Goal: Task Accomplishment & Management: Complete application form

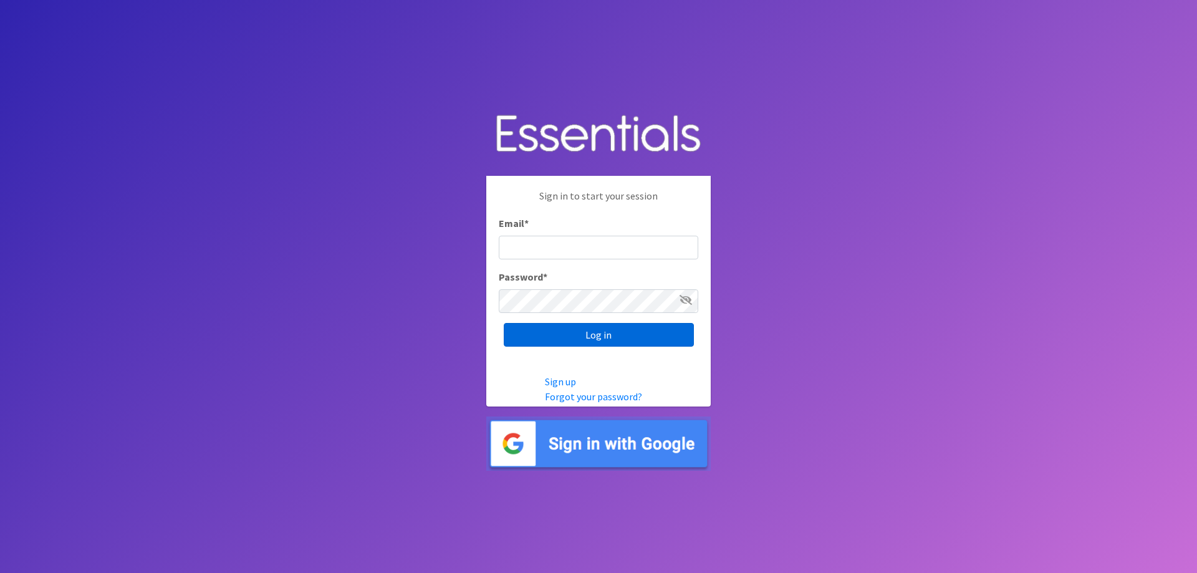
type input "[EMAIL_ADDRESS][DOMAIN_NAME]"
click at [611, 327] on input "Log in" at bounding box center [599, 335] width 190 height 24
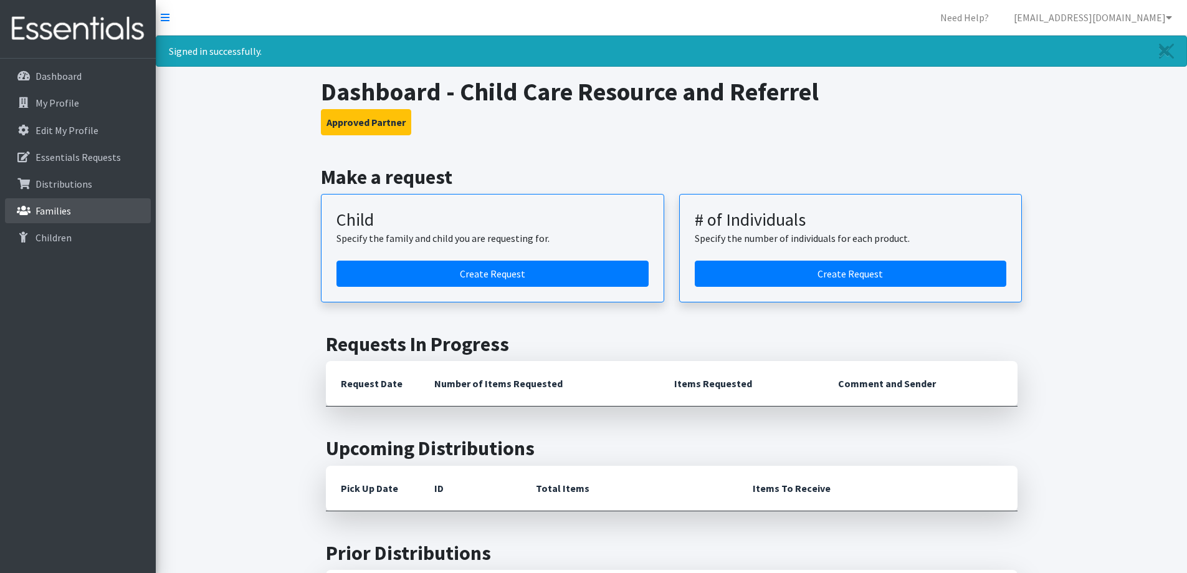
click at [125, 218] on link "Families" at bounding box center [78, 210] width 146 height 25
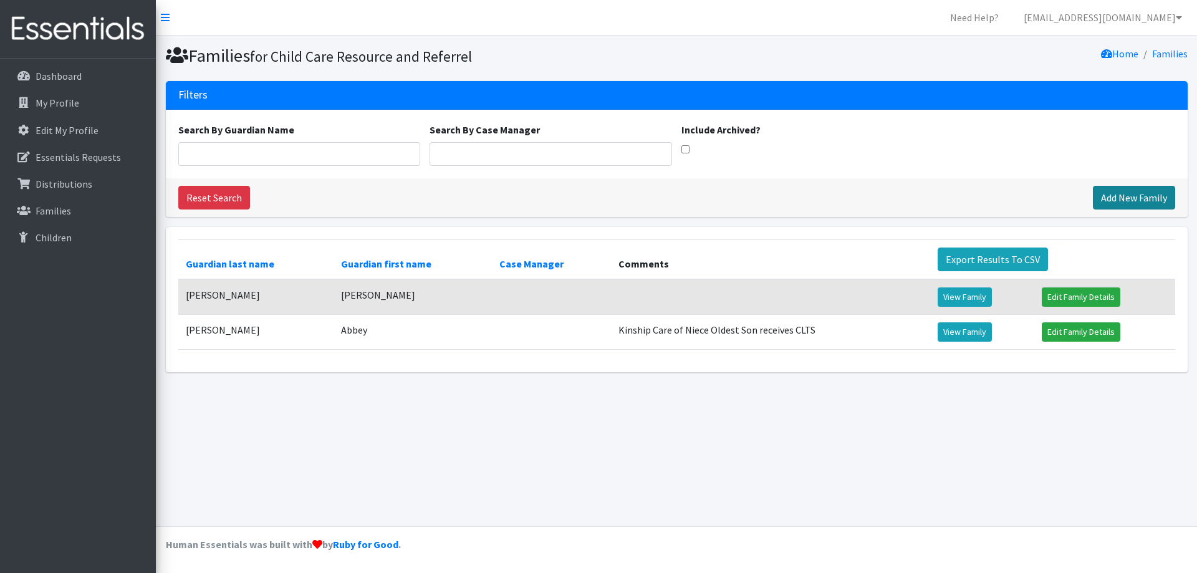
click at [1118, 196] on link "Add New Family" at bounding box center [1134, 198] width 82 height 24
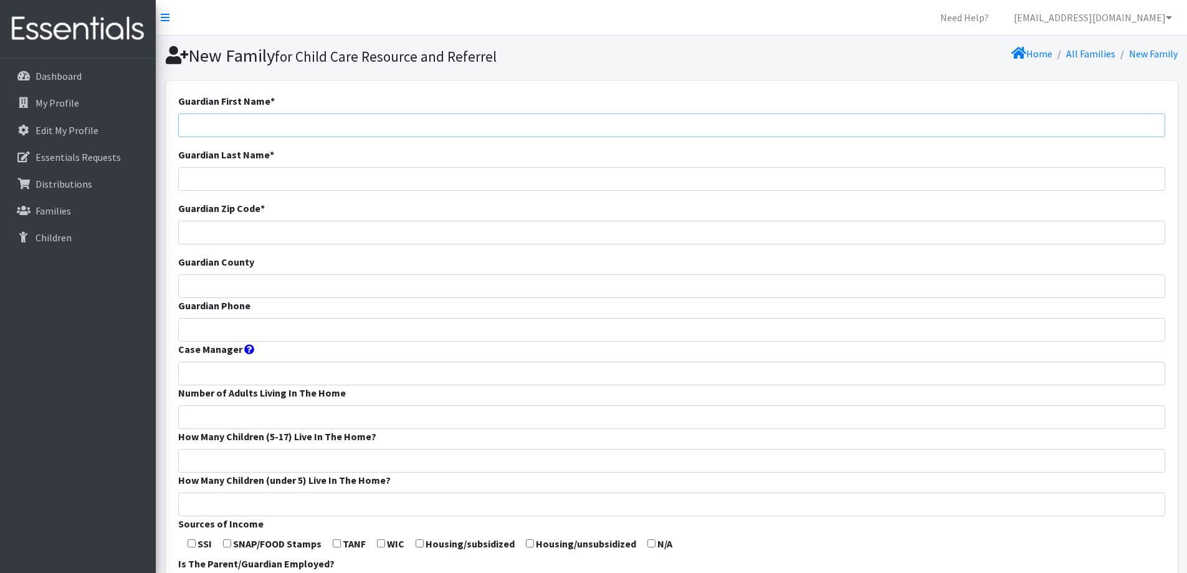
click at [595, 127] on input "Guardian First Name *" at bounding box center [671, 125] width 987 height 24
type input "[PERSON_NAME]"
type input "Vandecorput"
click at [457, 223] on input "Guardian Zip Code *" at bounding box center [671, 233] width 987 height 24
type input "54130"
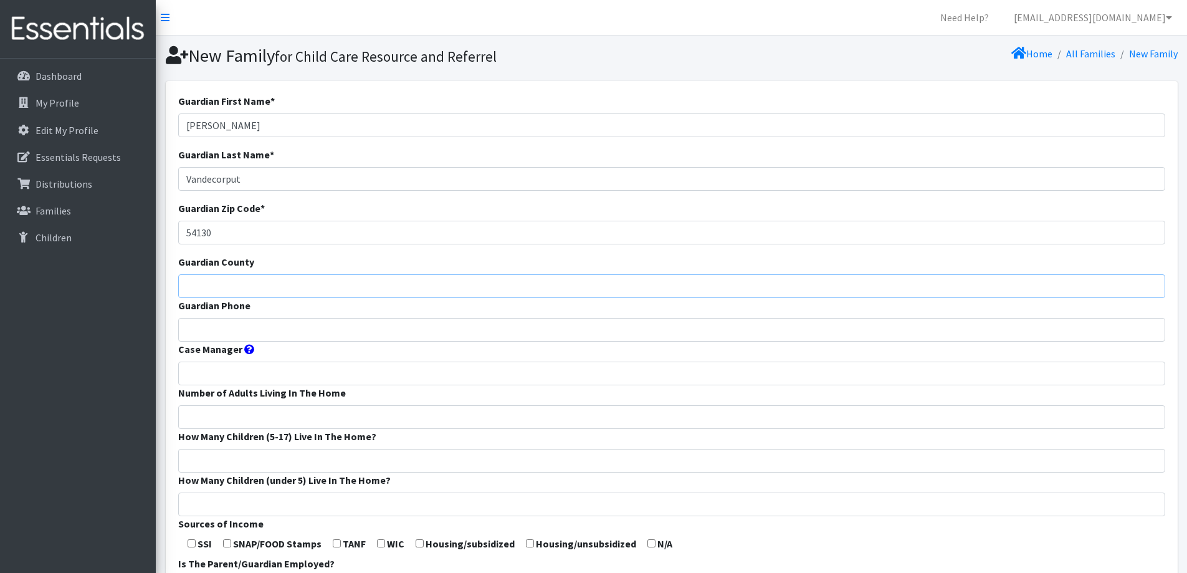
click at [462, 275] on input "Guardian County" at bounding box center [671, 286] width 987 height 24
type input "Outagamie"
click at [445, 332] on input "Guardian Phone" at bounding box center [671, 330] width 987 height 24
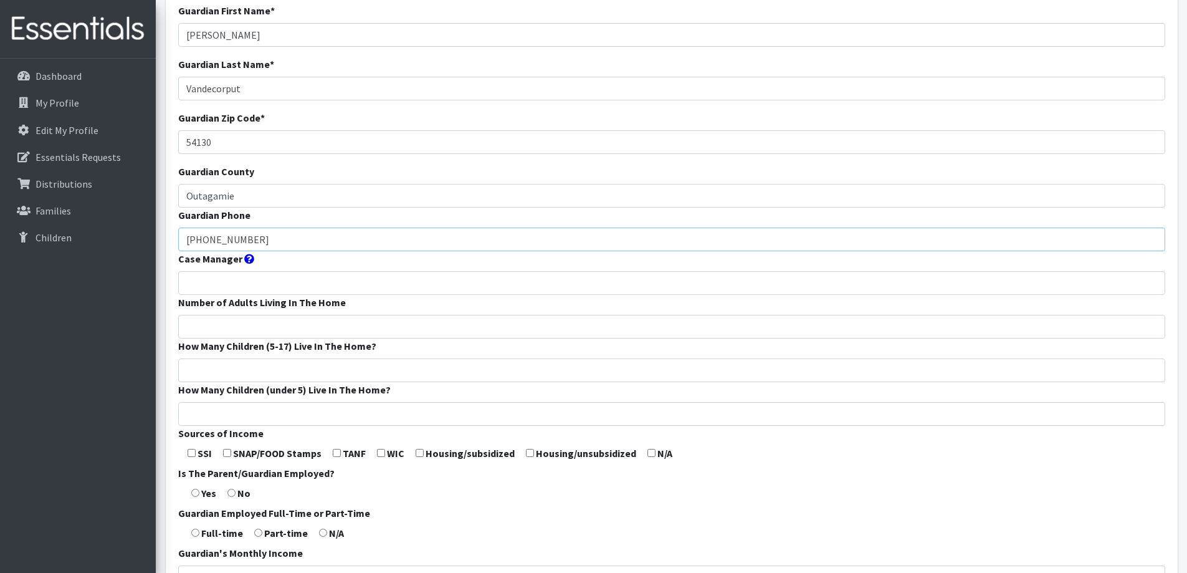
scroll to position [125, 0]
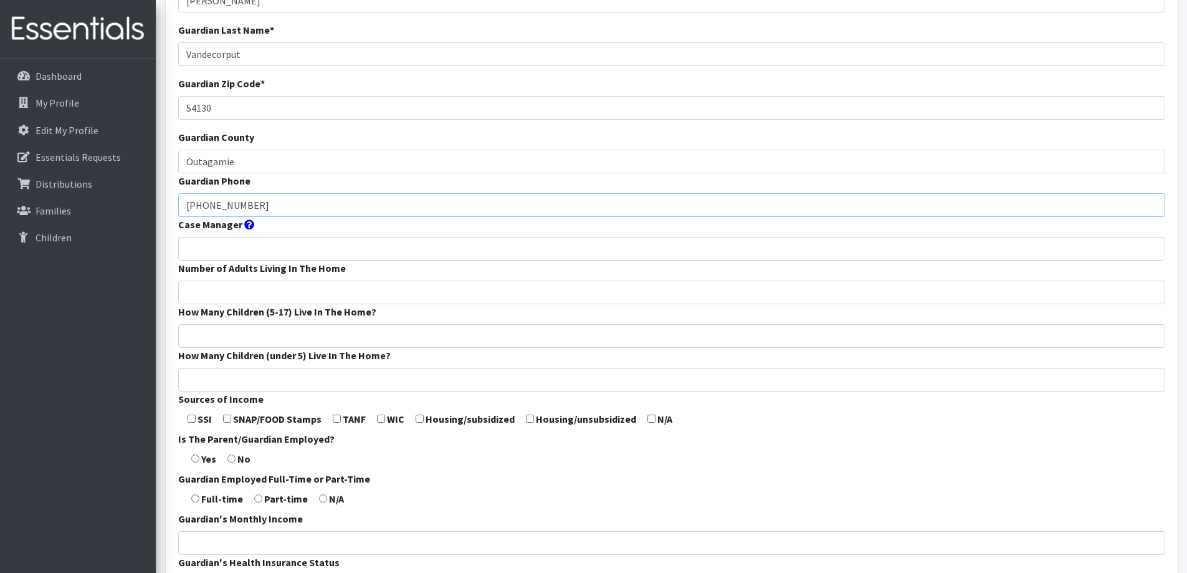
type input "[PHONE_NUMBER]"
click at [262, 247] on input "Case Manager" at bounding box center [671, 249] width 987 height 24
click at [272, 302] on input "Number of Adults Living In The Home" at bounding box center [671, 292] width 987 height 24
type input "2"
click at [289, 337] on input "How Many Children (5-17) Live In The Home?" at bounding box center [671, 336] width 987 height 24
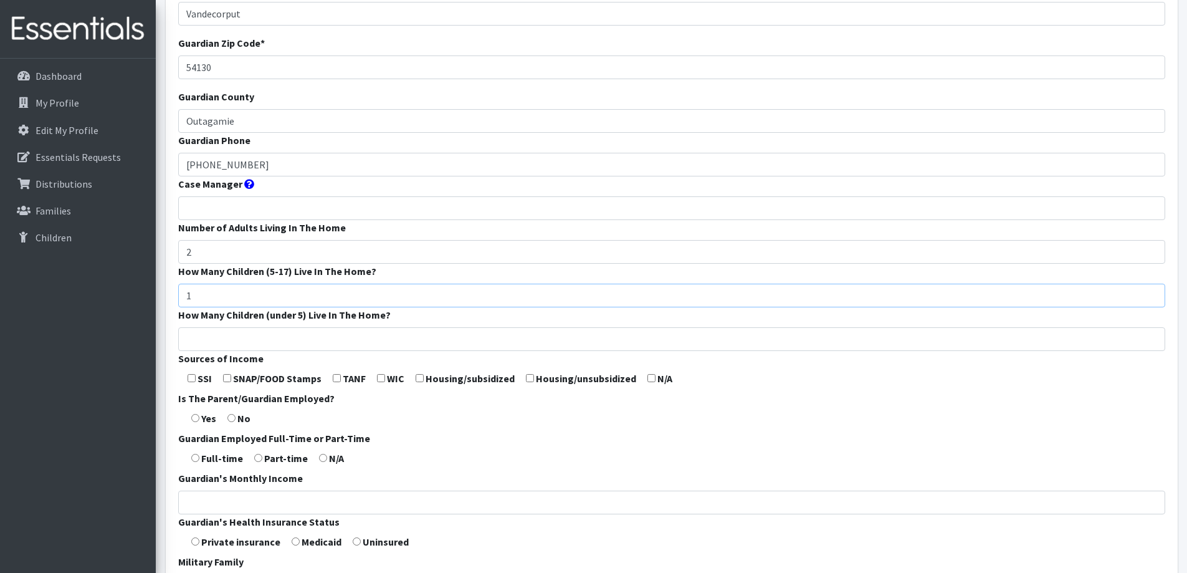
scroll to position [187, 0]
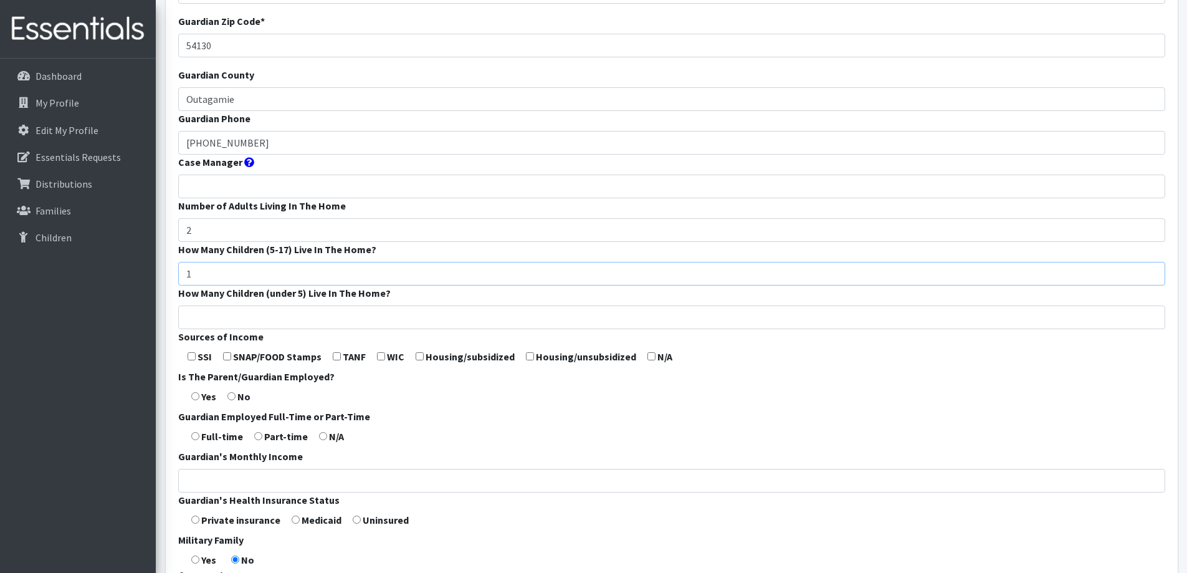
type input "1"
click at [303, 314] on input "How Many Children (under 5) Live In The Home?" at bounding box center [671, 317] width 987 height 24
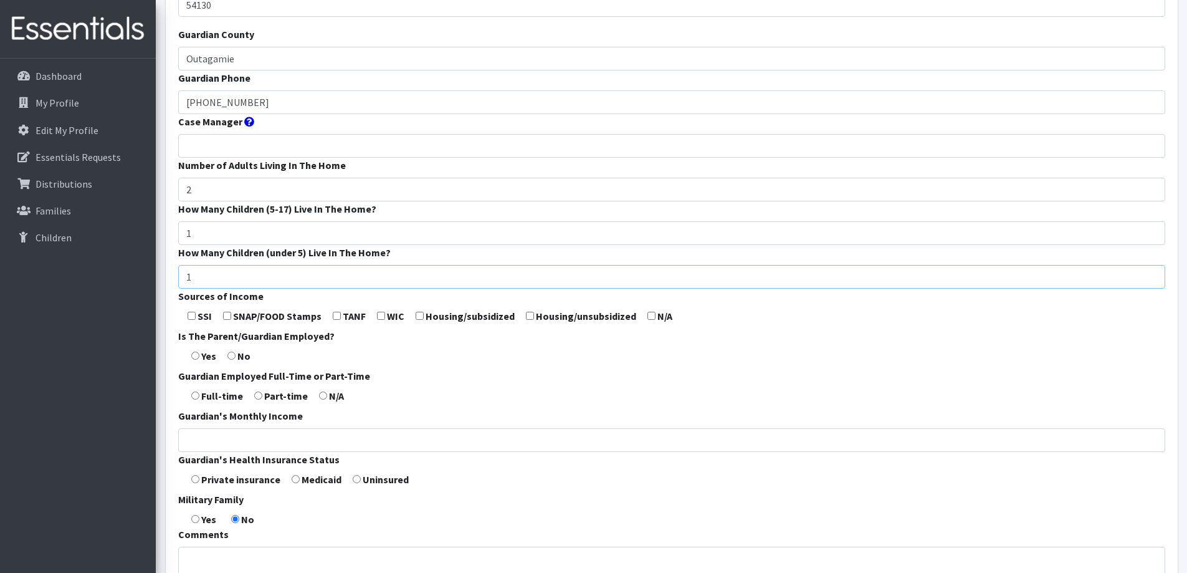
scroll to position [249, 0]
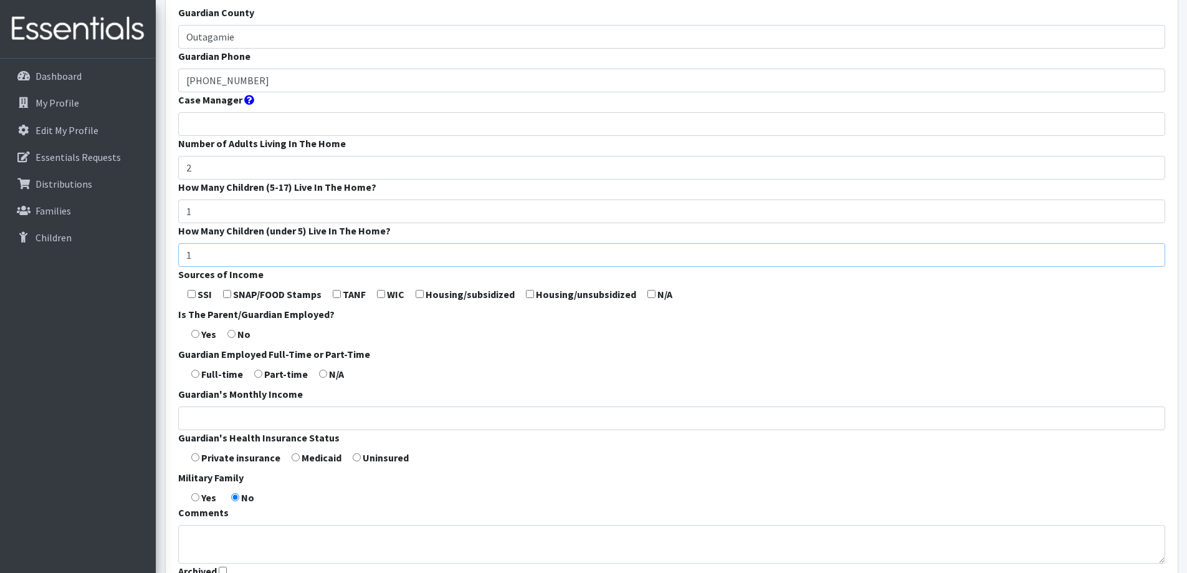
type input "1"
click at [648, 294] on input "checkbox" at bounding box center [652, 294] width 8 height 8
checkbox input "true"
click at [194, 333] on input "radio" at bounding box center [195, 334] width 8 height 8
radio input "true"
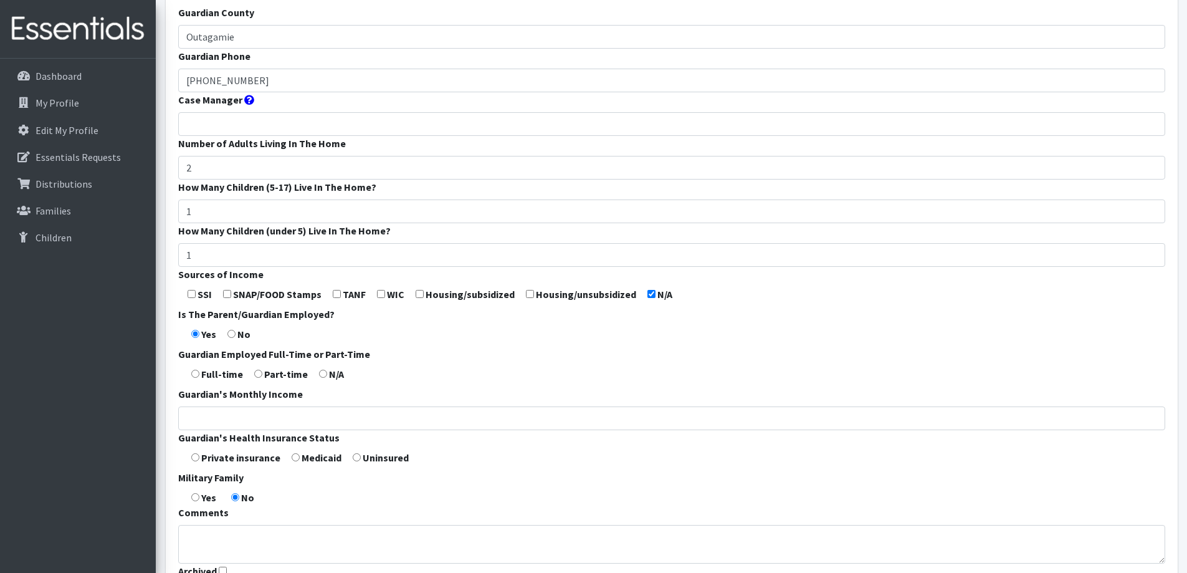
click at [196, 373] on input "radio" at bounding box center [195, 374] width 8 height 8
radio input "true"
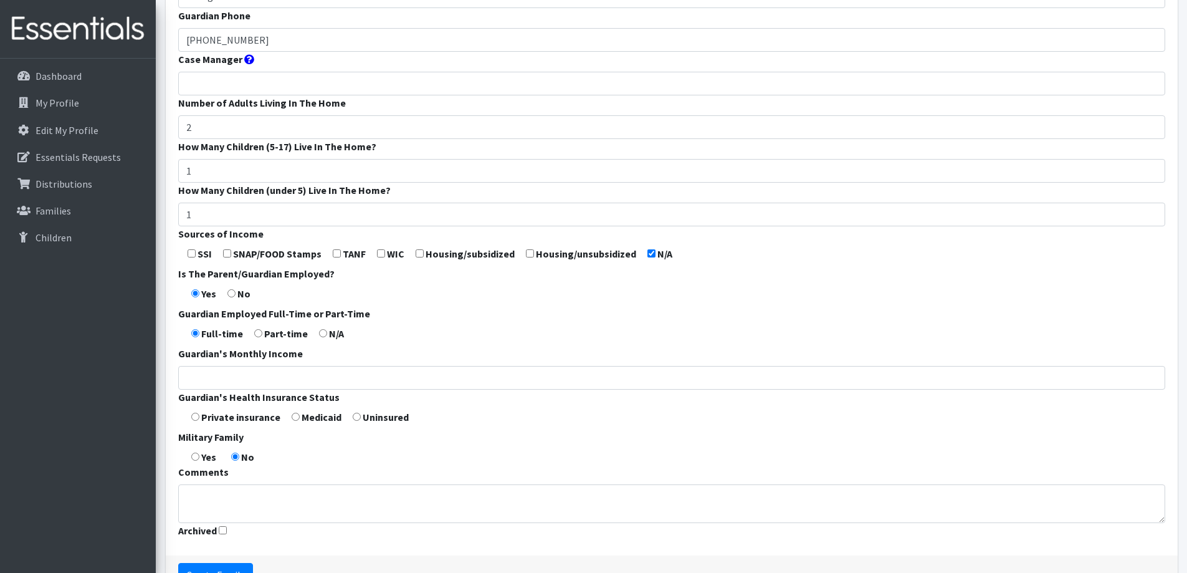
scroll to position [312, 0]
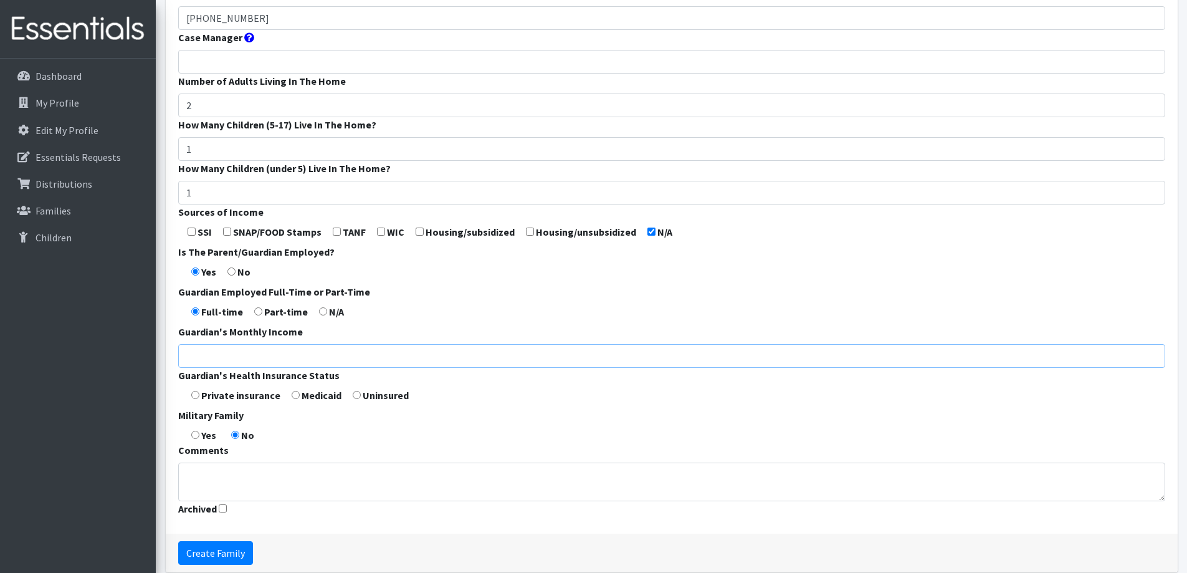
click at [276, 357] on input "Guardian's Monthly Income" at bounding box center [671, 356] width 987 height 24
type input "1500"
click at [229, 396] on label "Private insurance" at bounding box center [240, 395] width 79 height 15
click at [193, 391] on input "radio" at bounding box center [195, 395] width 8 height 8
radio input "true"
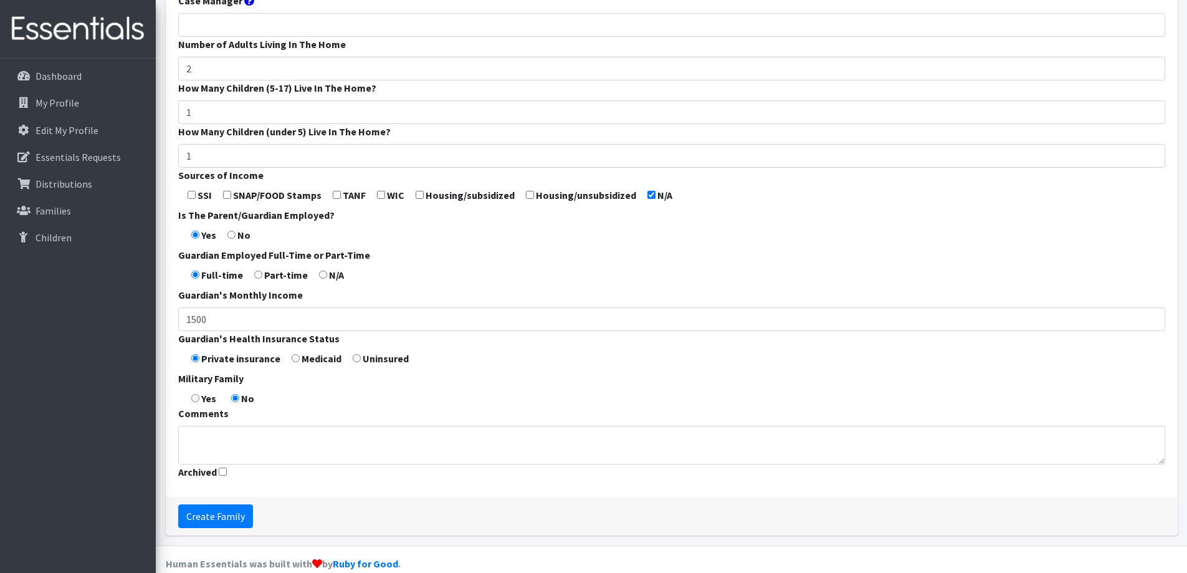
scroll to position [368, 0]
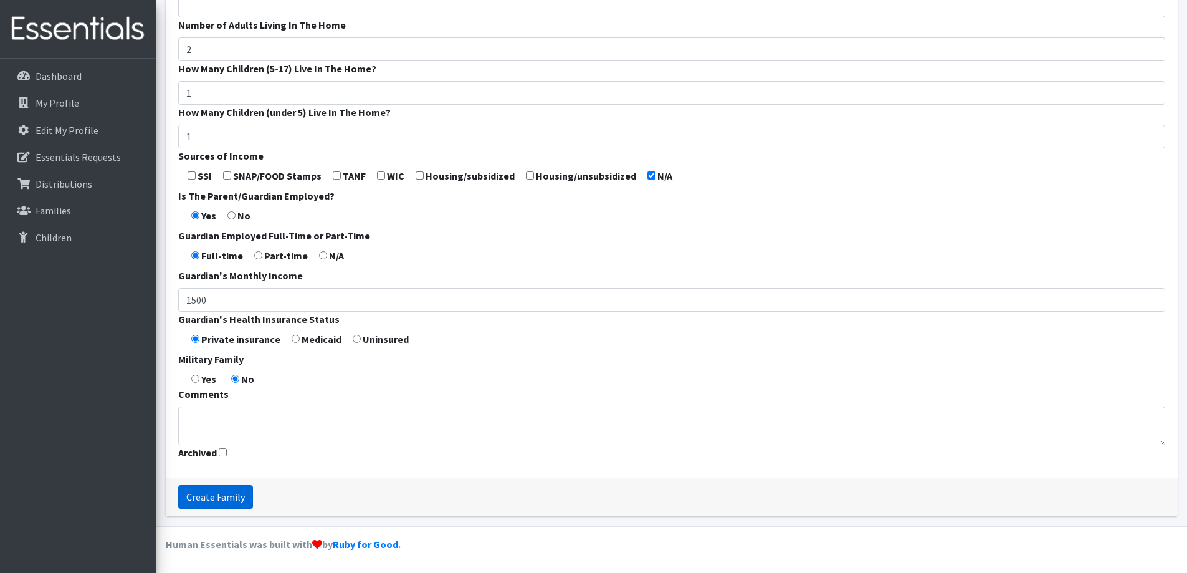
click at [219, 490] on input "Create Family" at bounding box center [215, 497] width 75 height 24
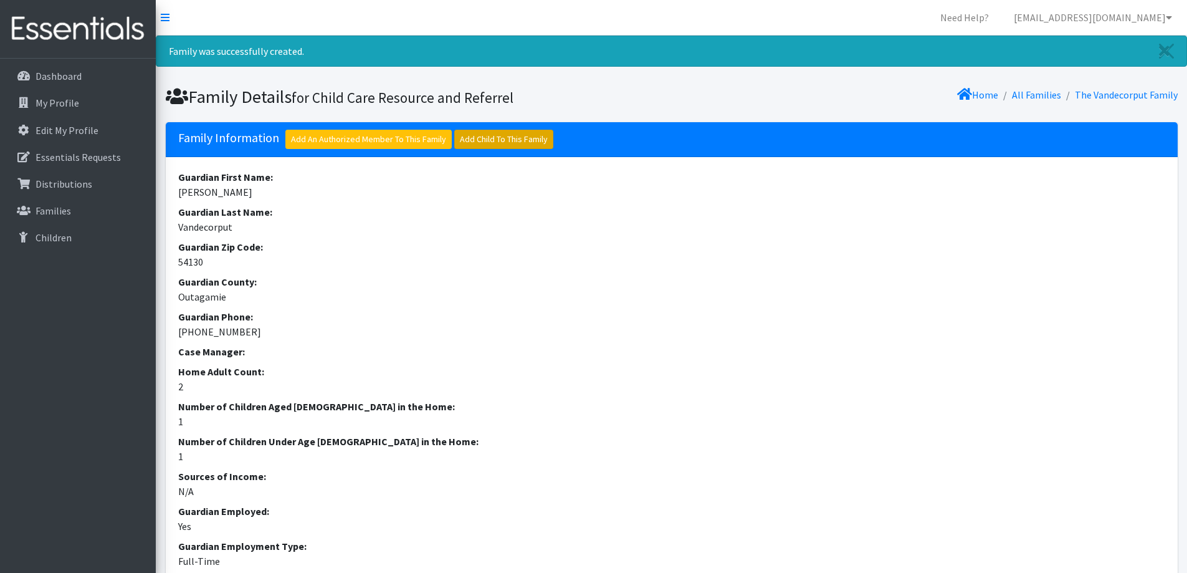
click at [491, 139] on link "Add Child To This Family" at bounding box center [503, 139] width 99 height 19
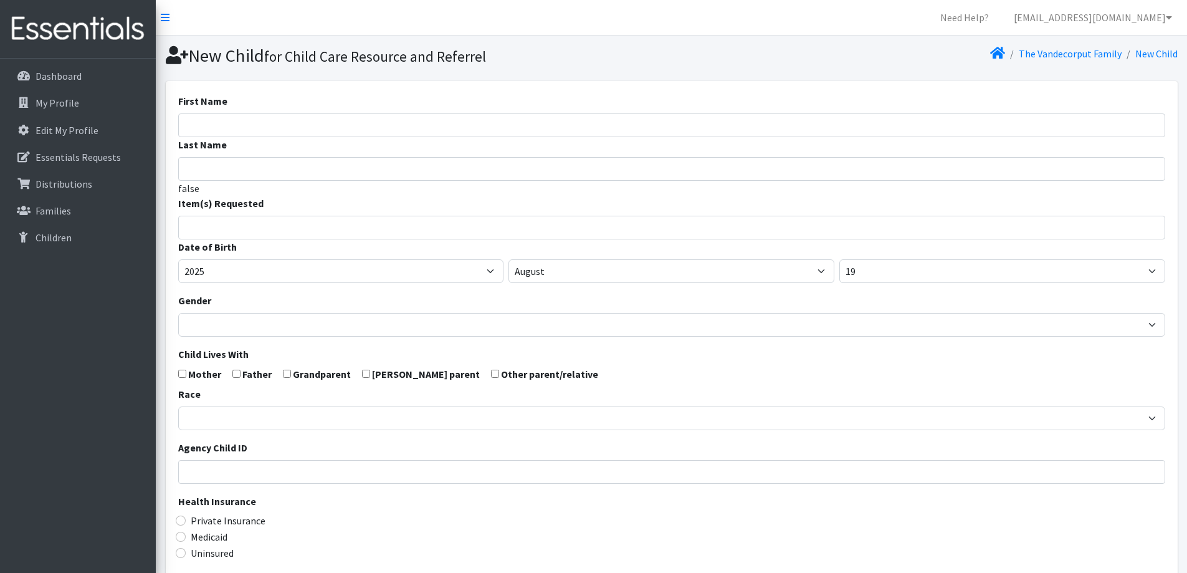
select select
click at [294, 123] on input "First Name" at bounding box center [671, 125] width 987 height 24
type input "Alayna"
click at [282, 229] on input "search" at bounding box center [680, 225] width 983 height 11
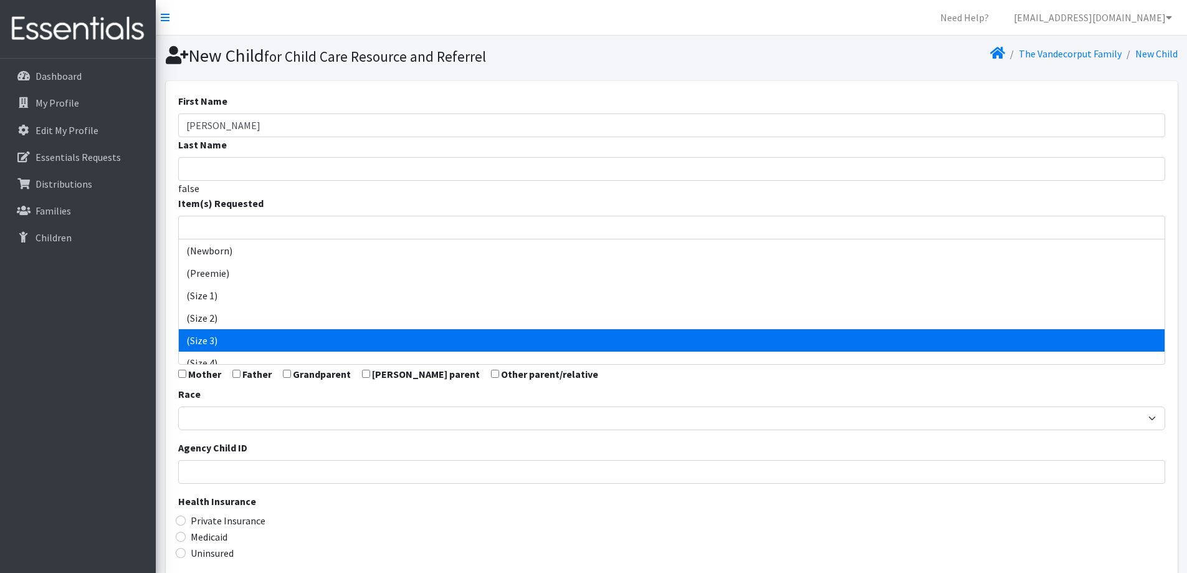
select select "14507"
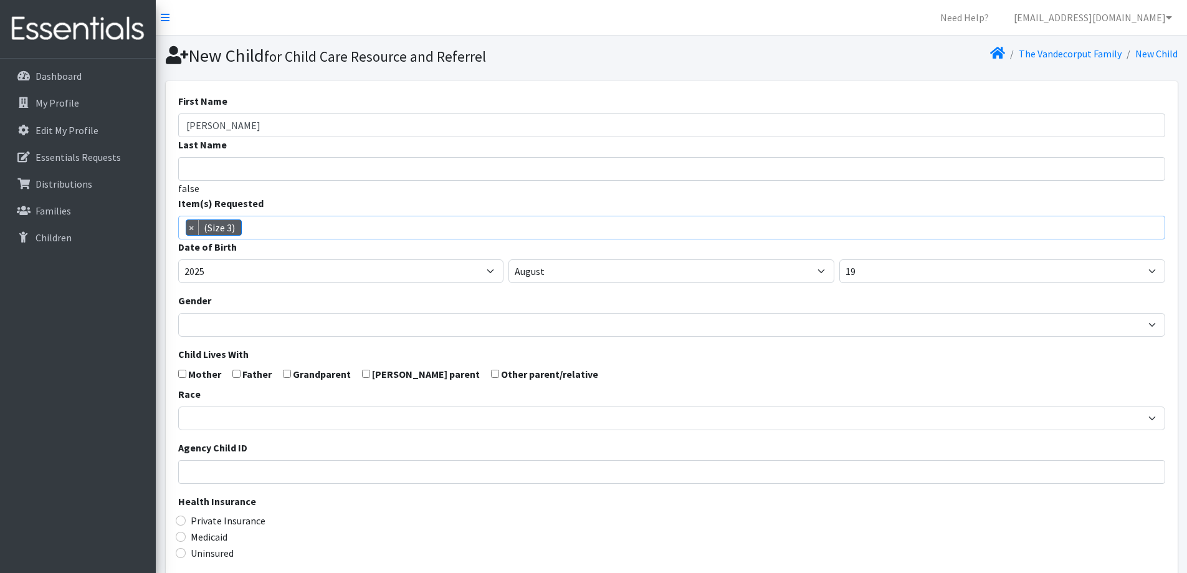
scroll to position [52, 0]
click at [421, 274] on select "2005 2006 2007 2008 2009 2010 2011 2012 2013 2014 2015 2016 2017 2018 2019 2020…" at bounding box center [341, 271] width 326 height 24
select select "2023"
click at [178, 259] on select "2005 2006 2007 2008 2009 2010 2011 2012 2013 2014 2015 2016 2017 2018 2019 2020…" at bounding box center [341, 271] width 326 height 24
click at [613, 274] on select "January February March April May June July August September October November De…" at bounding box center [672, 271] width 326 height 24
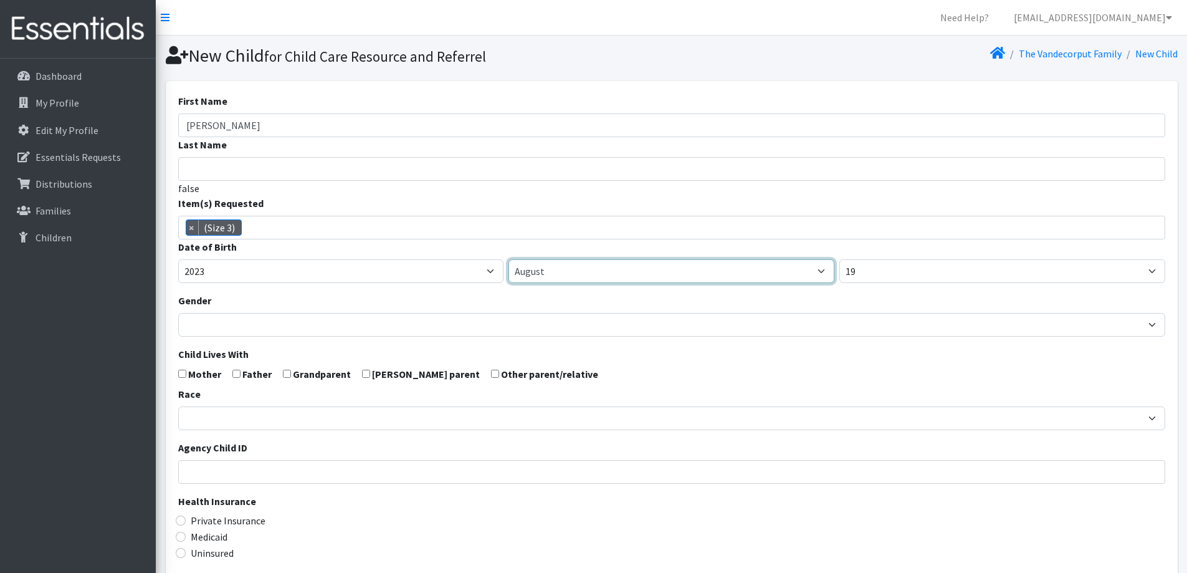
select select "11"
click at [509, 259] on select "January February March April May June July August September October November De…" at bounding box center [672, 271] width 326 height 24
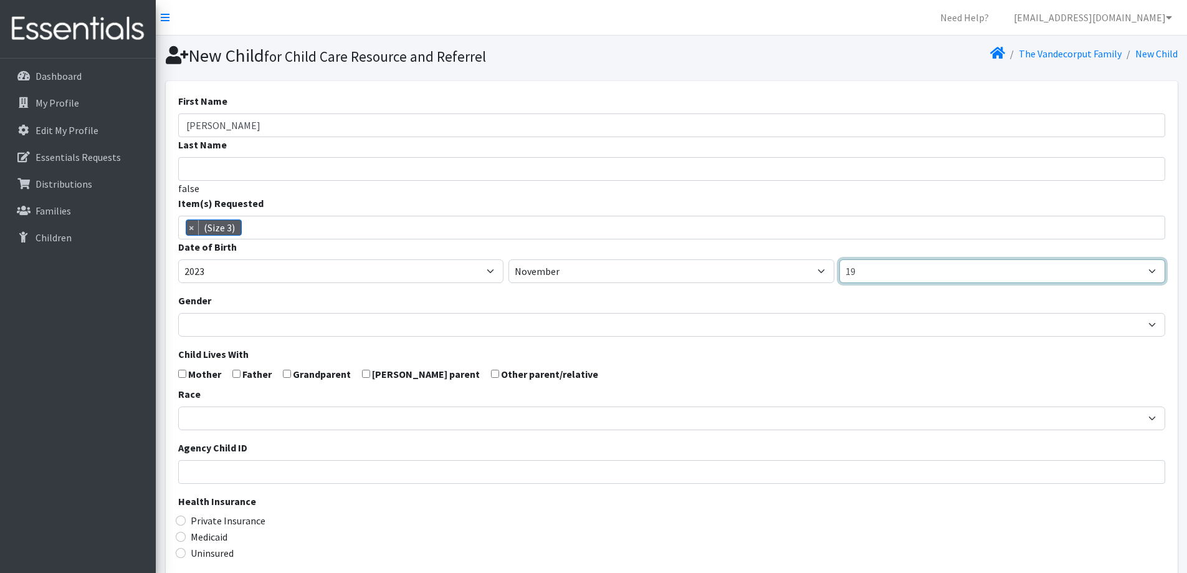
drag, startPoint x: 919, startPoint y: 275, endPoint x: 919, endPoint y: 283, distance: 7.5
click at [919, 275] on select "1 2 3 4 5 6 7 8 9 10 11 12 13 14 15 16 17 18 19 20 21 22 23 24 25 26 27 28 29 3…" at bounding box center [1003, 271] width 326 height 24
select select "11"
click at [840, 259] on select "1 2 3 4 5 6 7 8 9 10 11 12 13 14 15 16 17 18 19 20 21 22 23 24 25 26 27 28 29 3…" at bounding box center [1003, 271] width 326 height 24
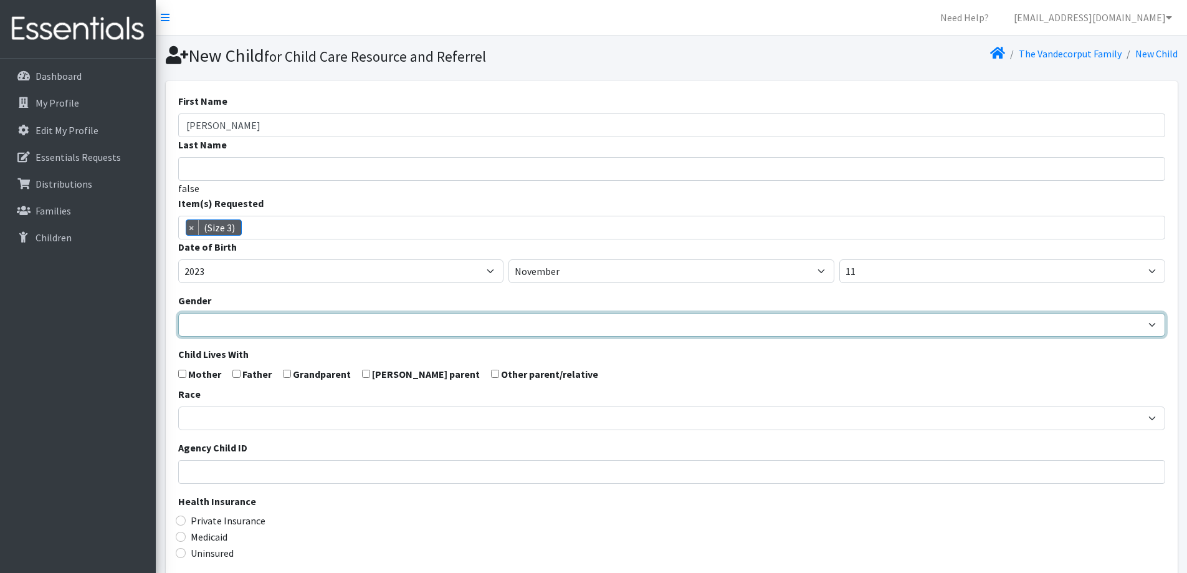
click at [658, 330] on select "Male Female" at bounding box center [671, 325] width 987 height 24
select select "Female"
click at [178, 313] on select "Male Female" at bounding box center [671, 325] width 987 height 24
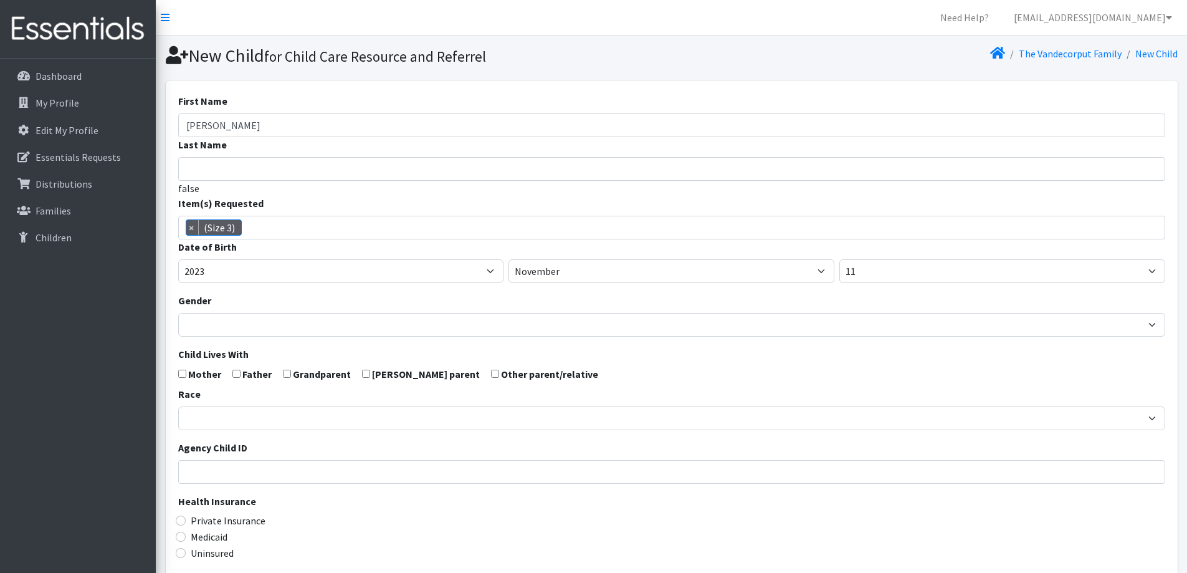
click at [205, 375] on label "Mother" at bounding box center [204, 373] width 33 height 15
click at [183, 375] on input "checkbox" at bounding box center [182, 374] width 8 height 8
checkbox input "true"
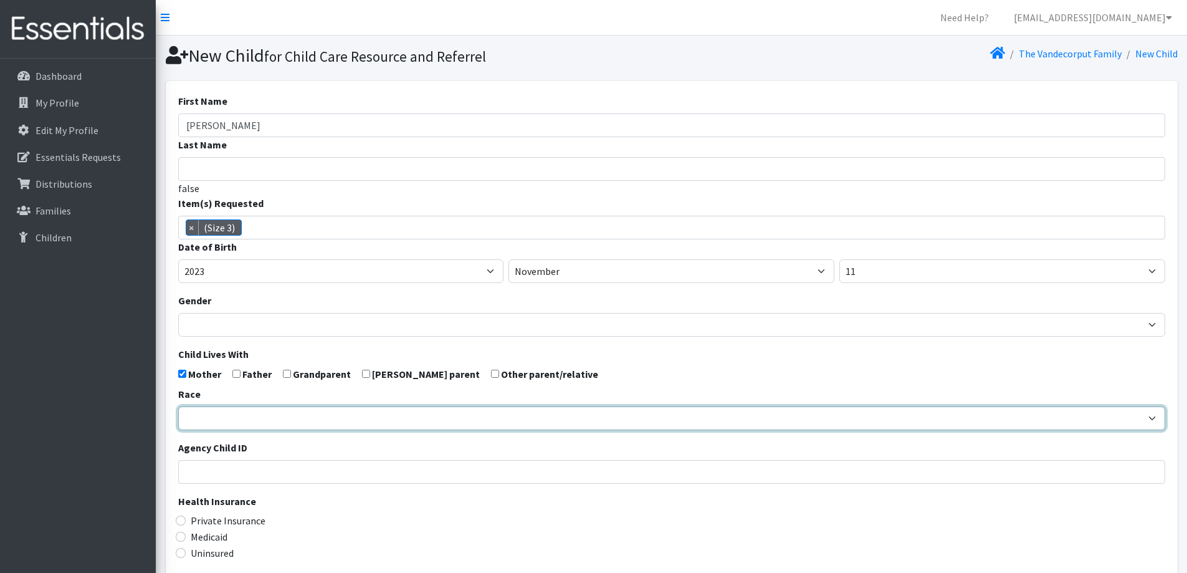
click at [259, 418] on select "African American Caucasian Hispanic Asian American Indian Pacific Islander Mult…" at bounding box center [671, 418] width 987 height 24
select select "Caucasian"
click at [178, 406] on select "African American Caucasian Hispanic Asian American Indian Pacific Islander Mult…" at bounding box center [671, 418] width 987 height 24
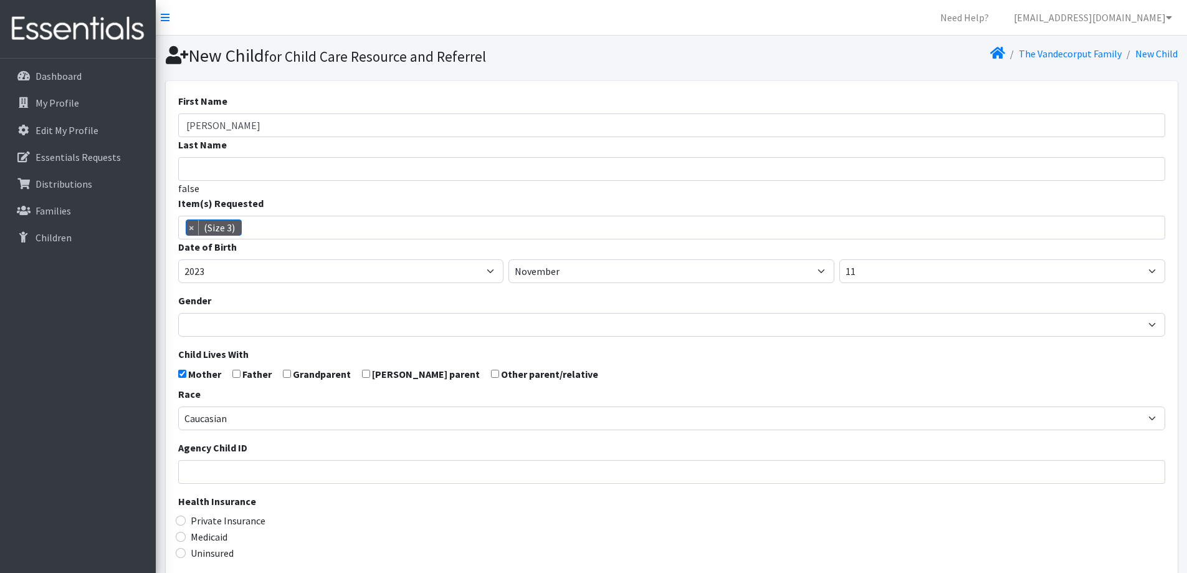
click at [321, 494] on legend "Health Insurance" at bounding box center [671, 503] width 987 height 19
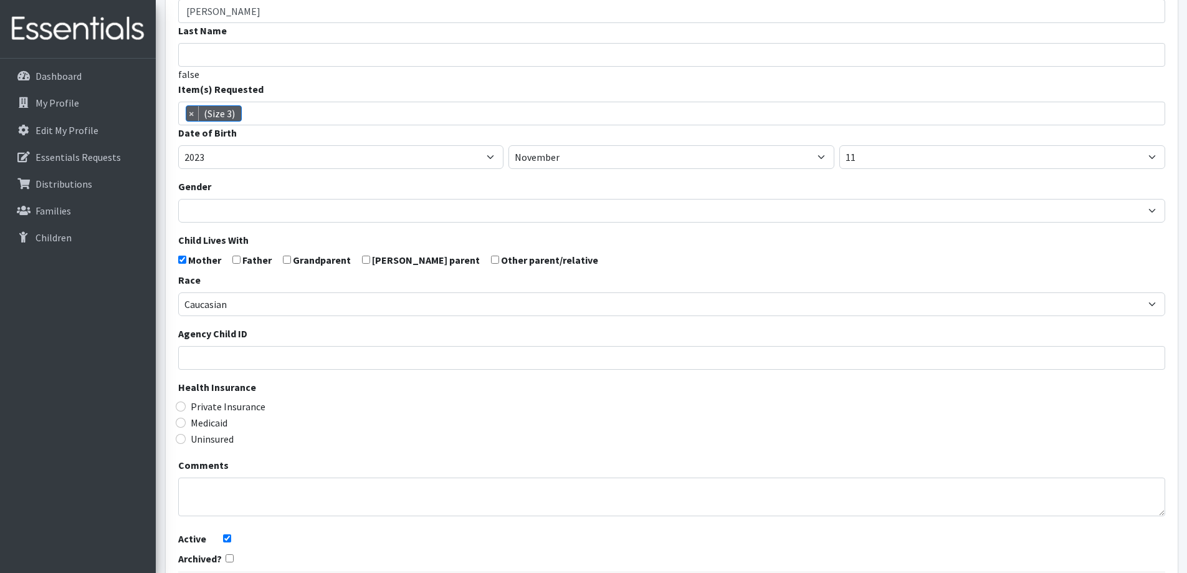
scroll to position [125, 0]
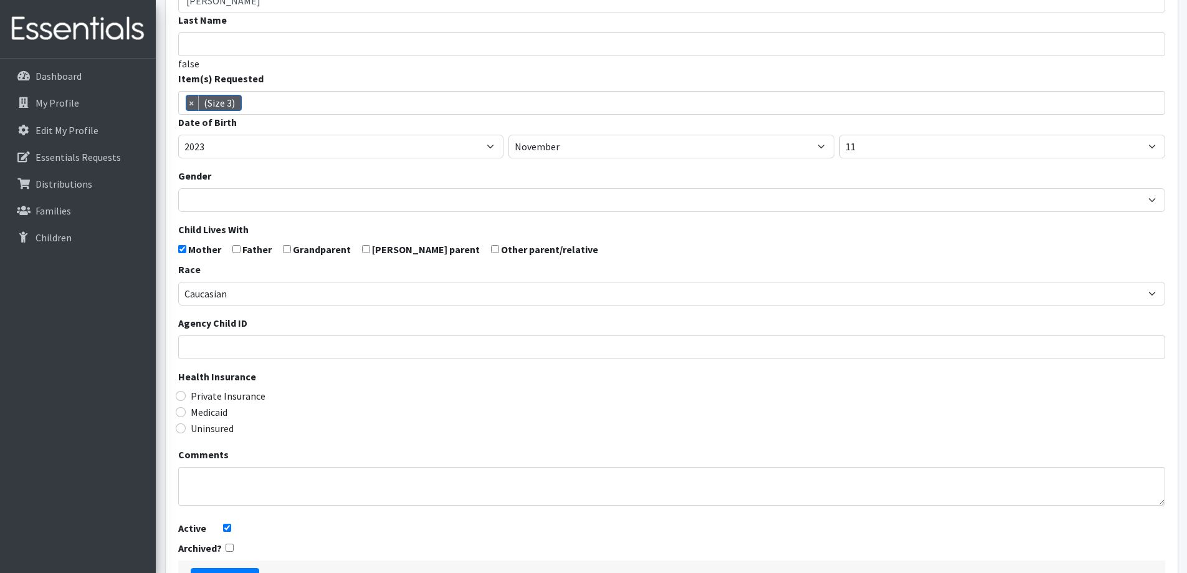
click at [247, 396] on label "Private Insurance" at bounding box center [228, 395] width 75 height 15
click at [186, 396] on input "Private Insurance" at bounding box center [181, 396] width 10 height 10
radio input "true"
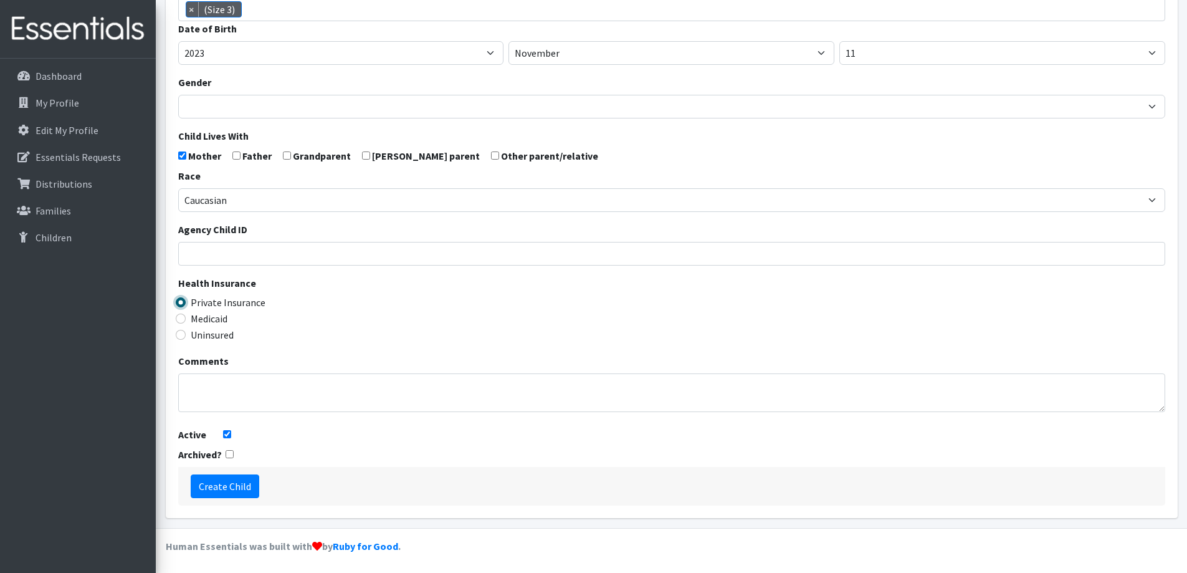
scroll to position [220, 0]
click at [236, 482] on input "Create Child" at bounding box center [225, 484] width 69 height 24
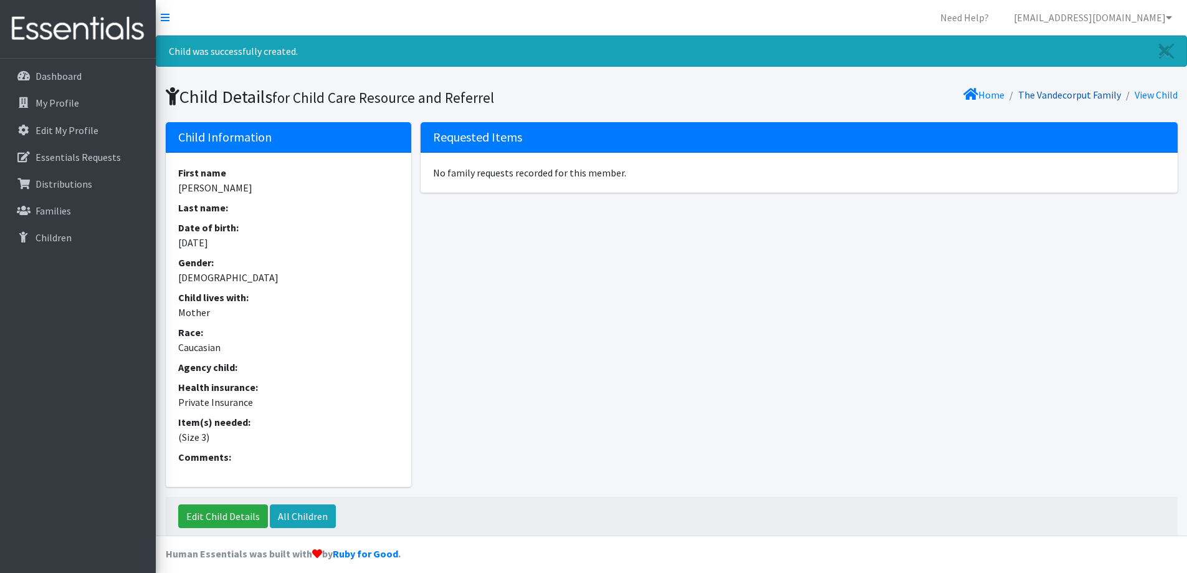
click at [1038, 97] on link "The Vandecorput Family" at bounding box center [1069, 95] width 103 height 12
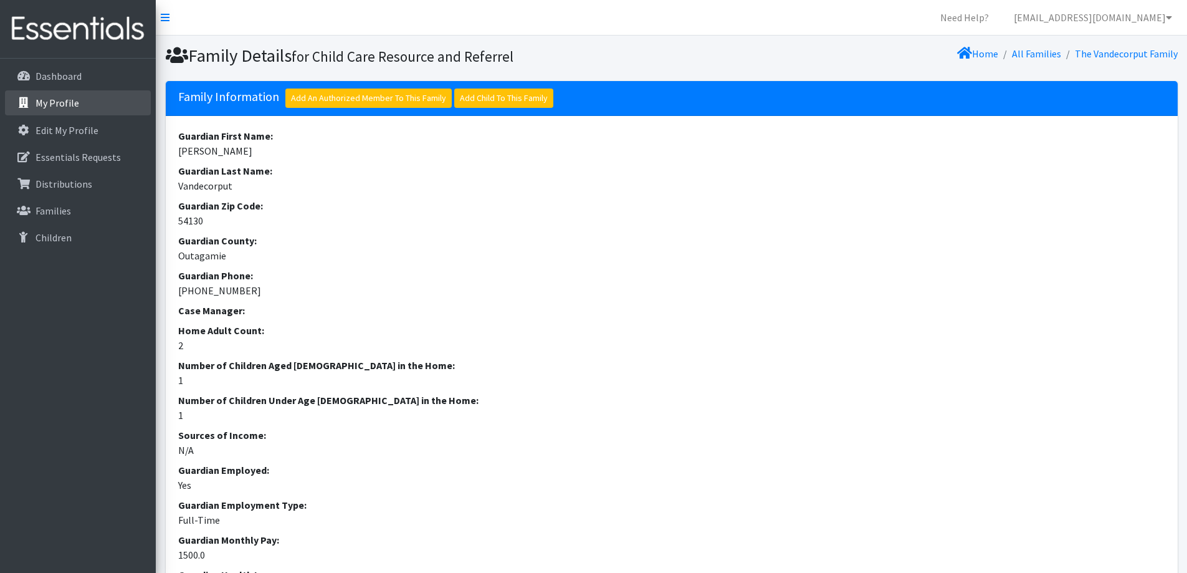
click at [101, 102] on link "My Profile" at bounding box center [78, 102] width 146 height 25
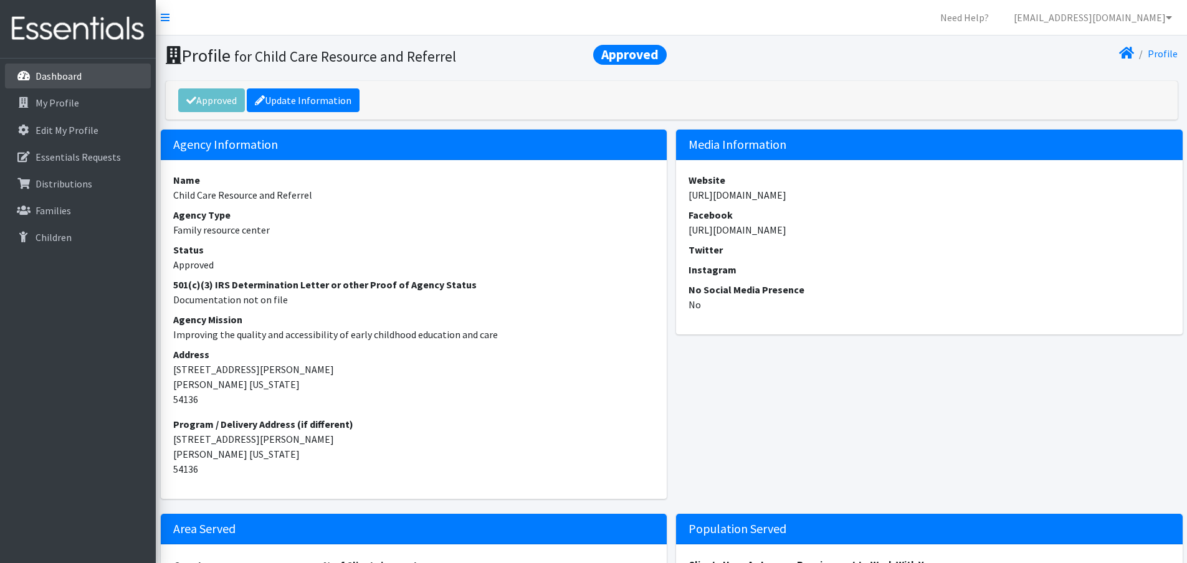
click at [43, 75] on p "Dashboard" at bounding box center [59, 76] width 46 height 12
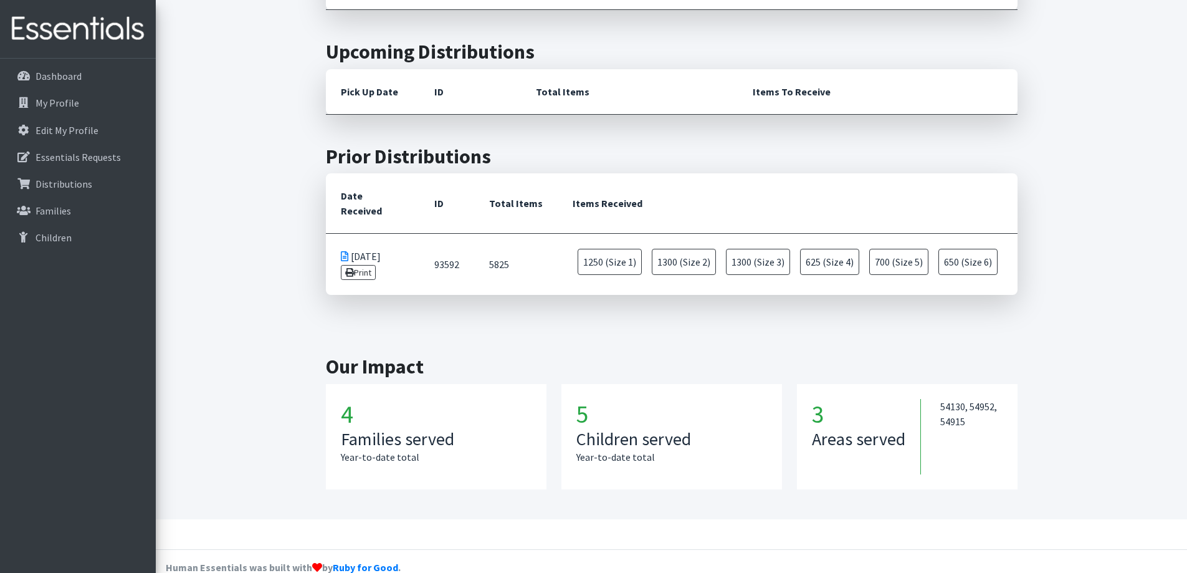
scroll to position [363, 0]
